Goal: Find specific page/section: Find specific page/section

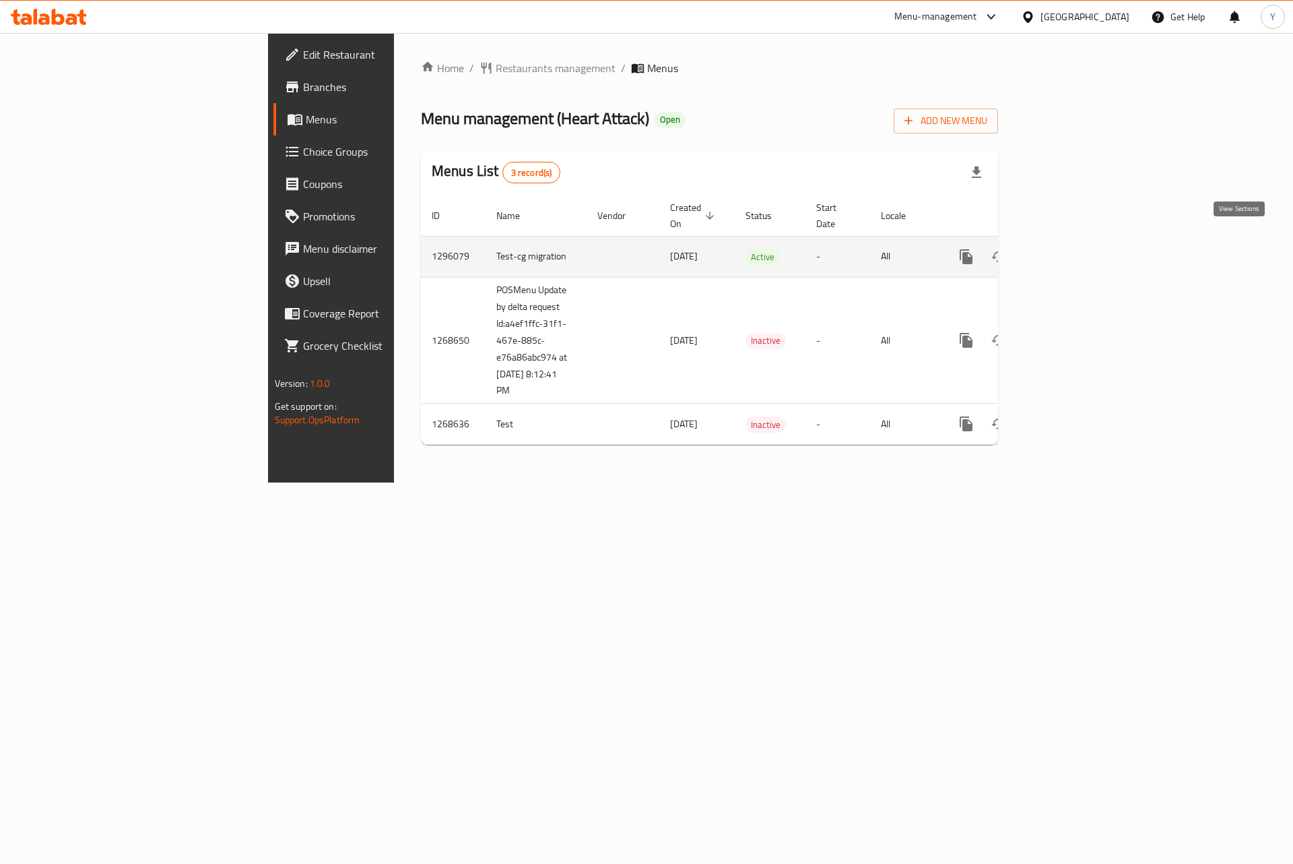
click at [1072, 249] on icon "enhanced table" at bounding box center [1064, 257] width 16 height 16
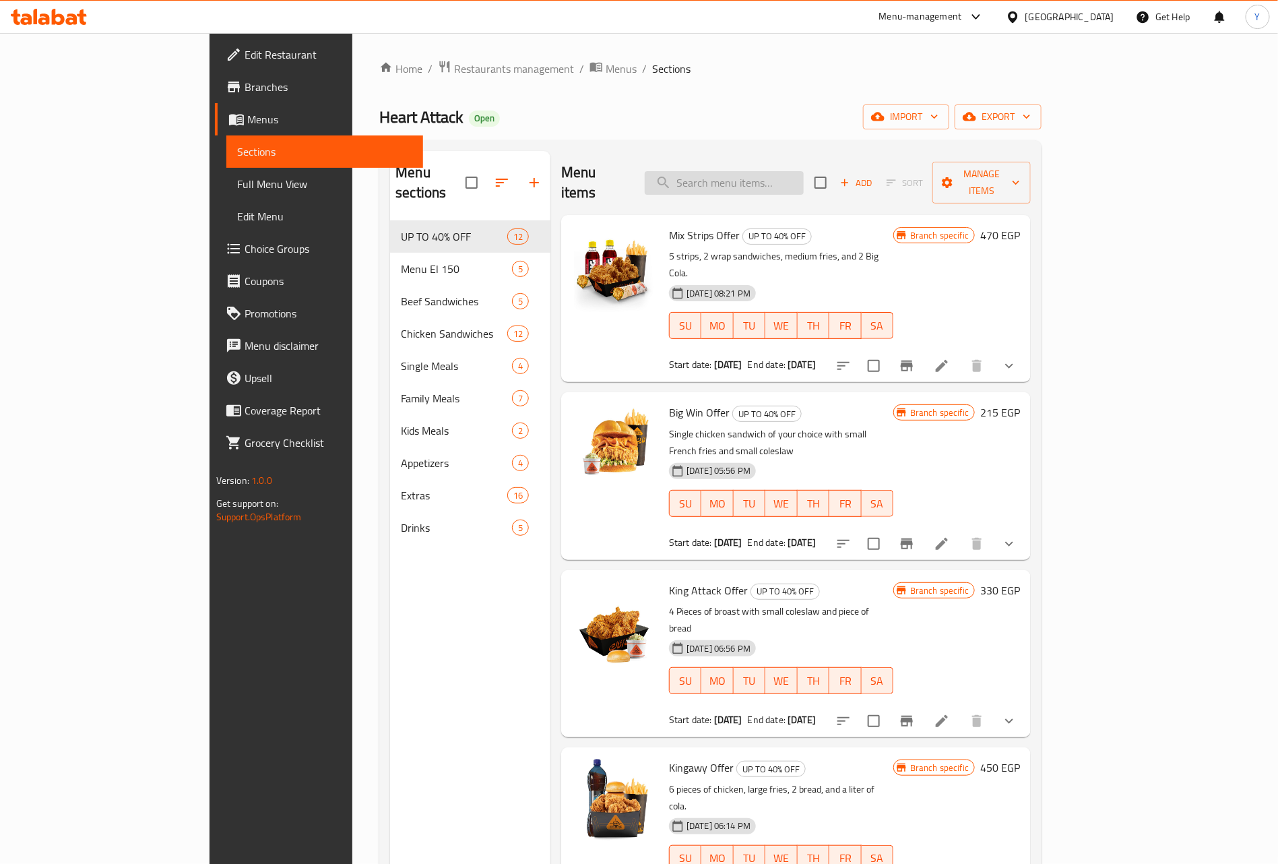
click at [775, 176] on input "search" at bounding box center [724, 183] width 159 height 24
paste input "[EMAIL_ADDRESS][DOMAIN_NAME]"
type input "[EMAIL_ADDRESS][DOMAIN_NAME]"
paste input "[EMAIL_ADDRESS][DOMAIN_NAME]"
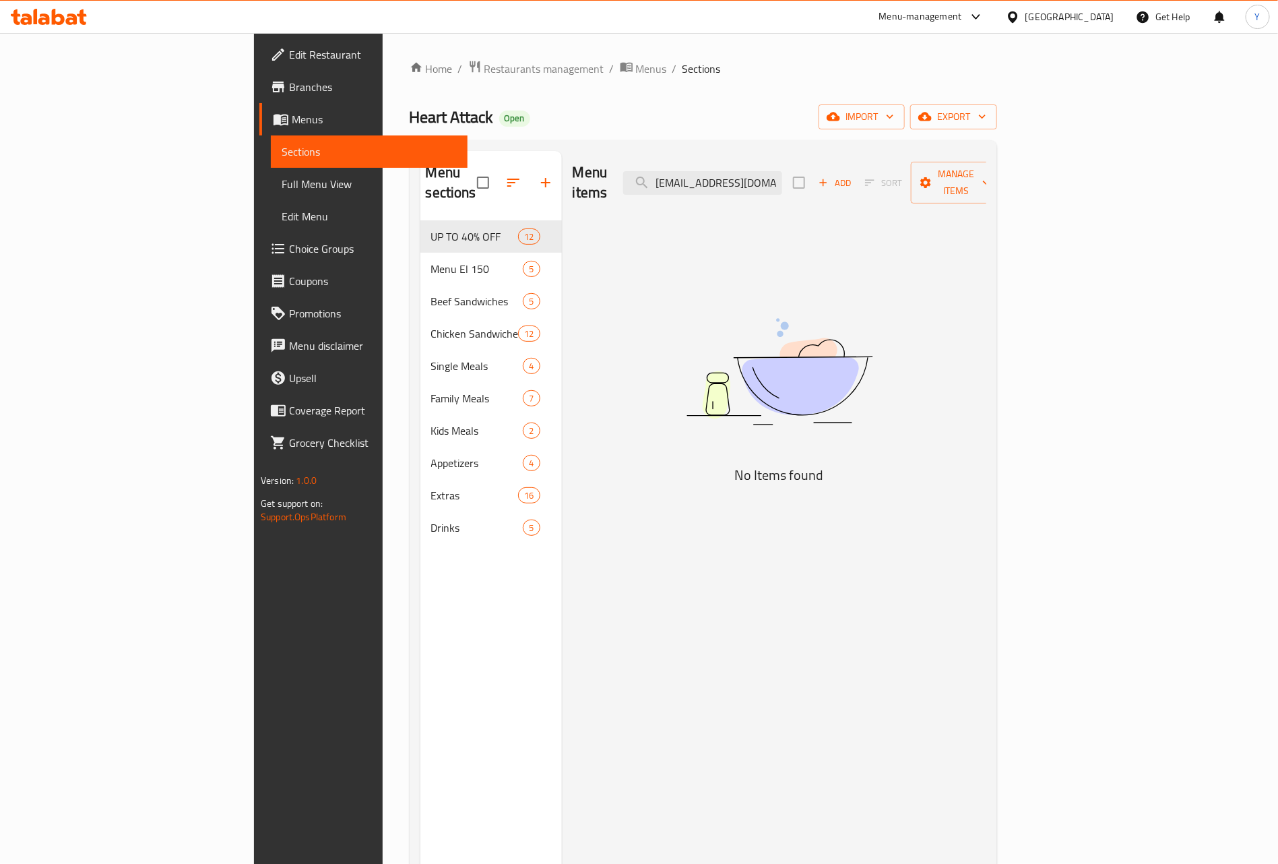
paste input "Junior Offer"
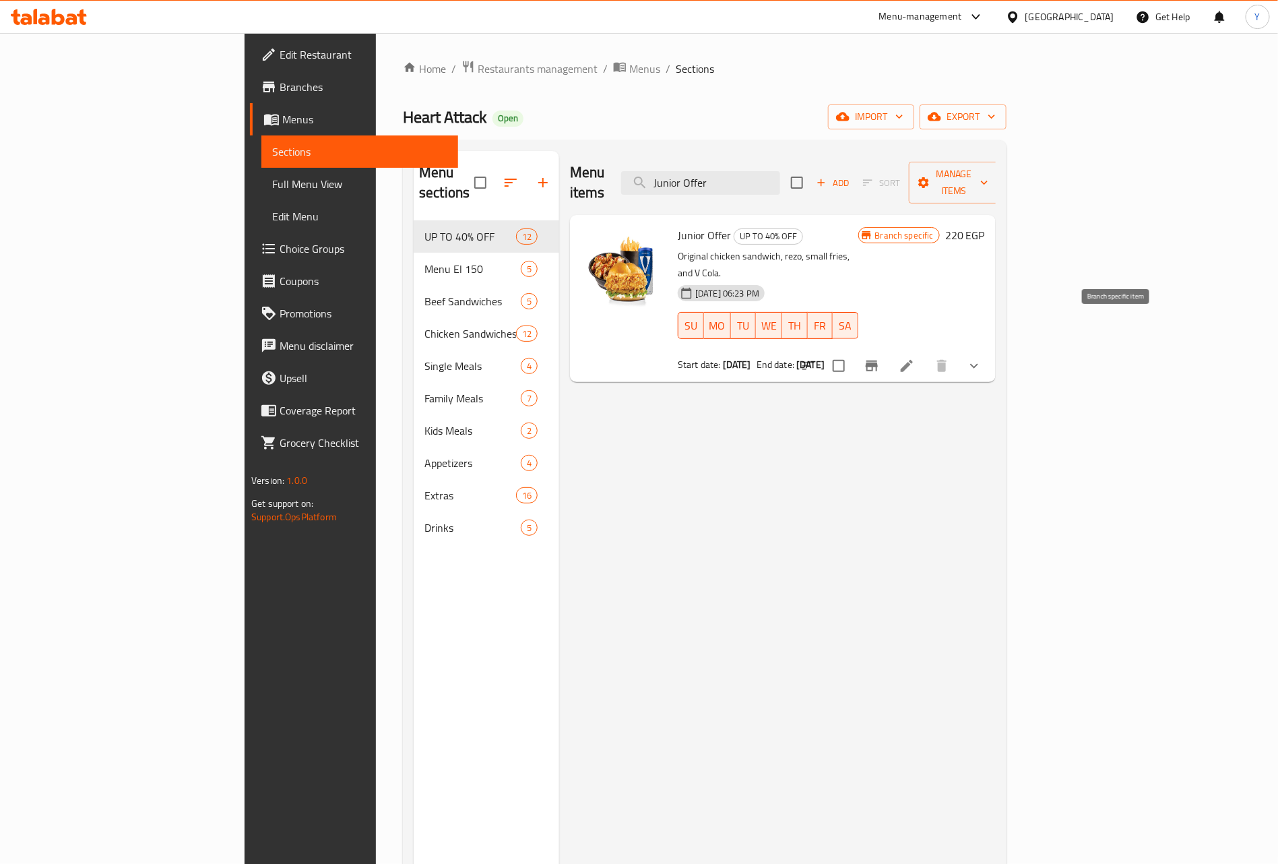
type input "Junior Offer"
click at [880, 358] on icon "Branch-specific-item" at bounding box center [872, 366] width 16 height 16
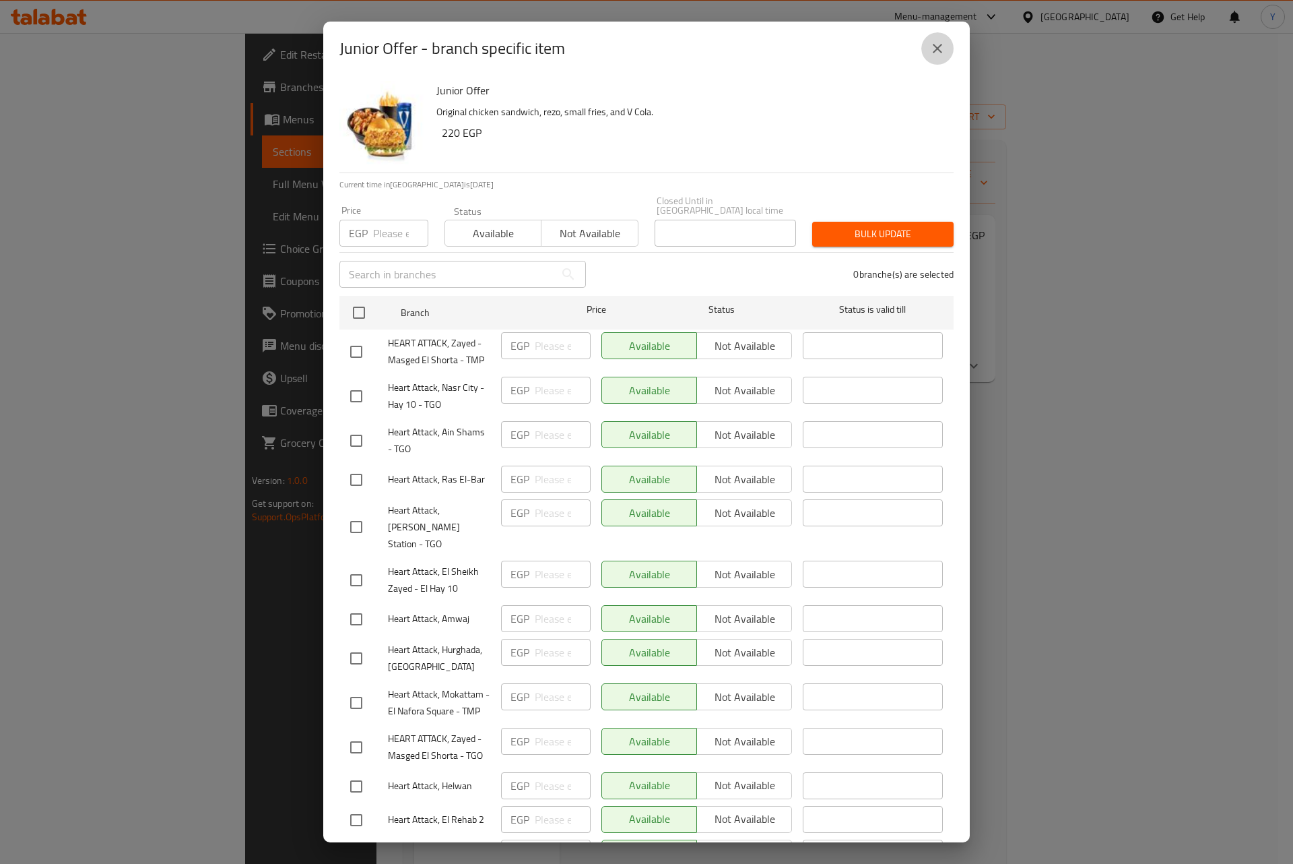
click at [940, 43] on icon "close" at bounding box center [938, 48] width 16 height 16
